Goal: Information Seeking & Learning: Learn about a topic

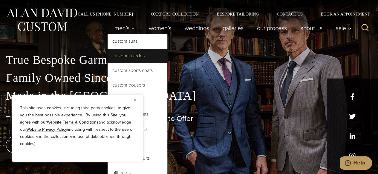
click at [118, 54] on link "Custom Tuxedos" at bounding box center [137, 56] width 60 height 14
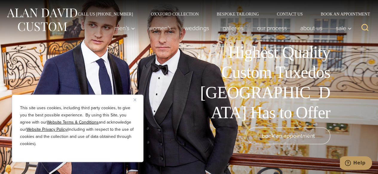
click at [133, 100] on img "Close" at bounding box center [134, 100] width 3 height 3
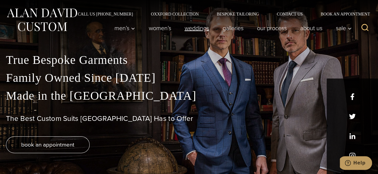
click at [190, 27] on link "weddings" at bounding box center [197, 28] width 38 height 12
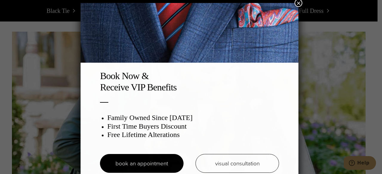
scroll to position [3, 0]
